Goal: Find specific page/section: Find specific page/section

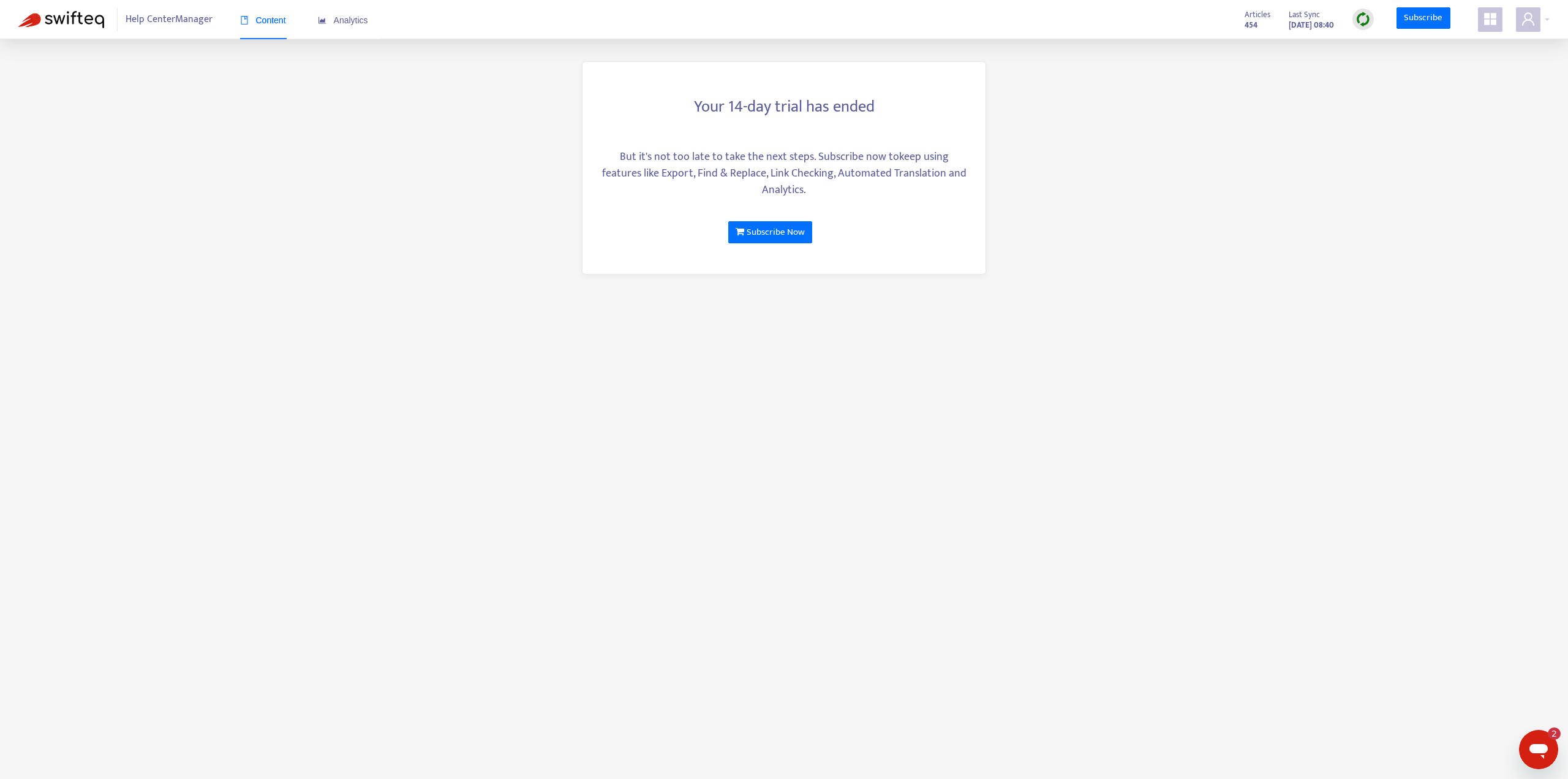
click at [280, 19] on span "Content" at bounding box center [263, 20] width 46 height 10
click at [163, 21] on span "Help Center Manager" at bounding box center [169, 20] width 87 height 23
click at [346, 20] on span "Analytics" at bounding box center [343, 20] width 50 height 10
click at [186, 25] on span "Help Center Manager" at bounding box center [169, 20] width 87 height 23
click at [62, 22] on img at bounding box center [61, 19] width 86 height 17
